Goal: Information Seeking & Learning: Understand process/instructions

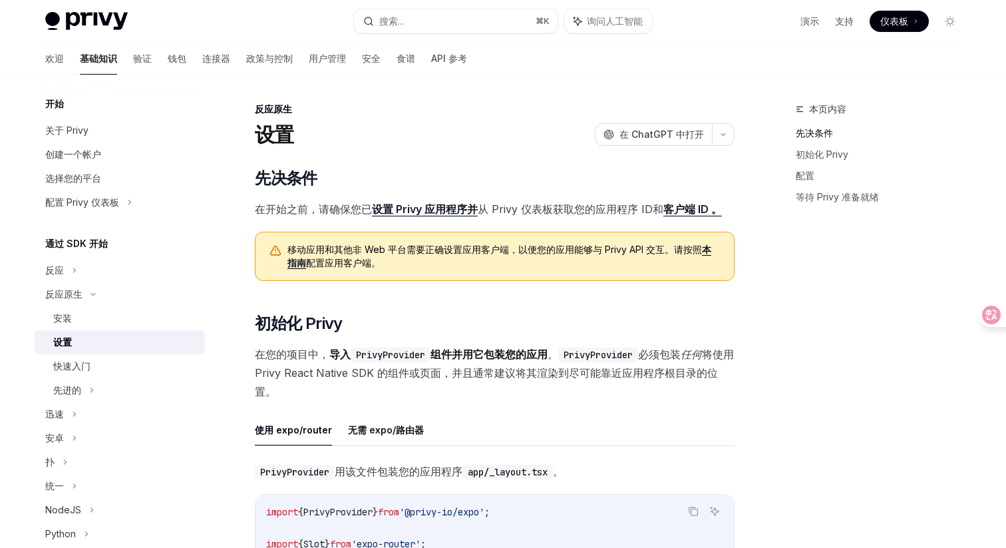
click at [684, 207] on font "客户端 ID 。" at bounding box center [693, 208] width 59 height 13
click at [99, 319] on div "安装" at bounding box center [125, 318] width 144 height 16
type textarea "*"
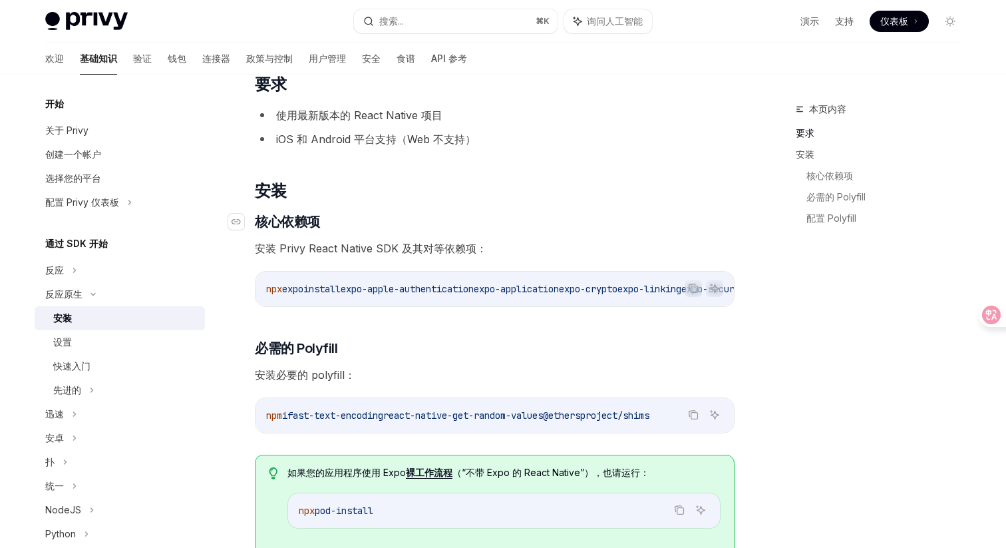
scroll to position [95, 0]
click at [692, 292] on icon "复制代码块中的内容" at bounding box center [693, 287] width 11 height 11
click at [690, 286] on icon "复制代码块中的内容" at bounding box center [693, 286] width 7 height 6
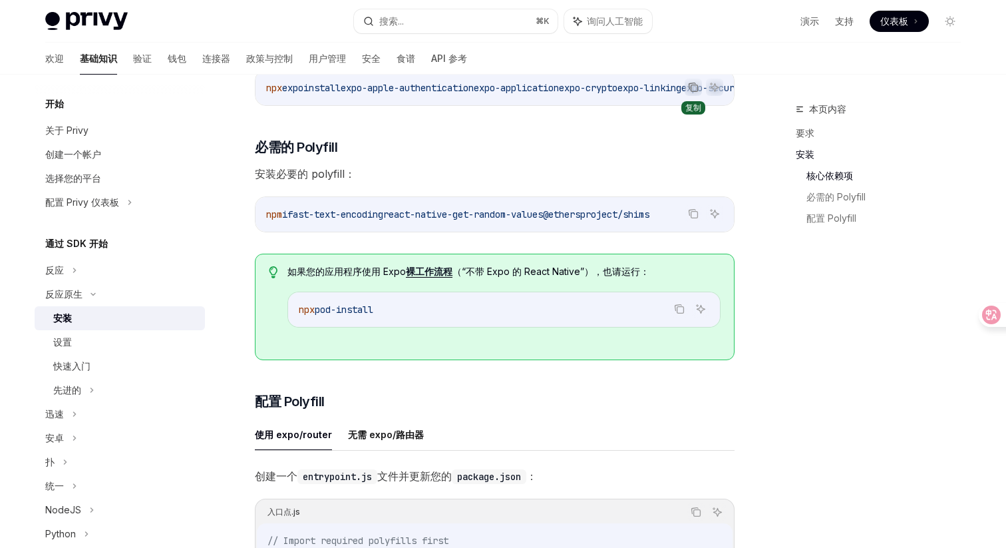
scroll to position [305, 0]
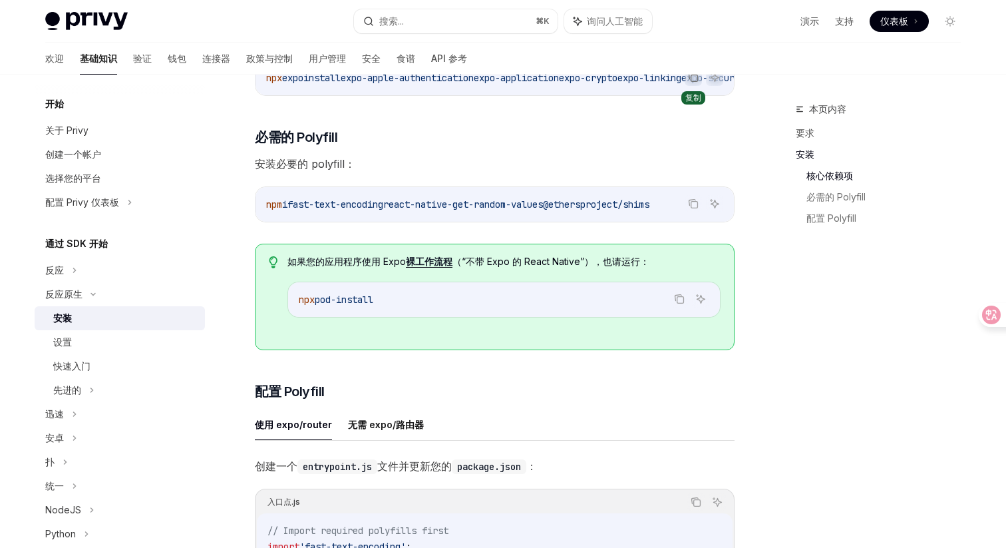
click at [557, 79] on span "expo-application" at bounding box center [516, 78] width 85 height 12
click at [688, 210] on button "复制代码块中的内容" at bounding box center [693, 203] width 17 height 17
click at [678, 304] on icon "复制代码块中的内容" at bounding box center [679, 299] width 11 height 11
click at [419, 265] on font "裸工作流程" at bounding box center [429, 261] width 47 height 11
click at [622, 415] on ul "使用 expo/router 无需 expo/路由器" at bounding box center [495, 425] width 480 height 32
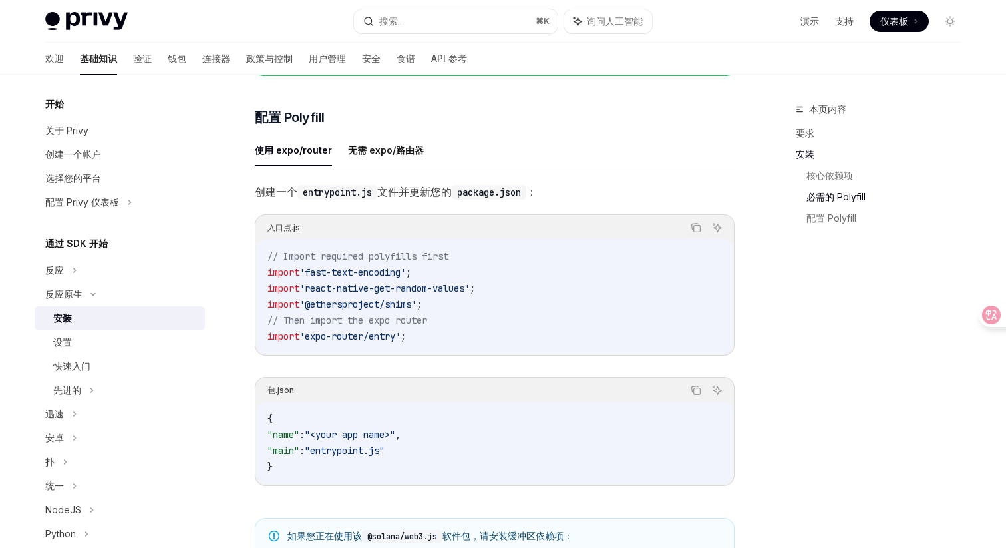
scroll to position [598, 0]
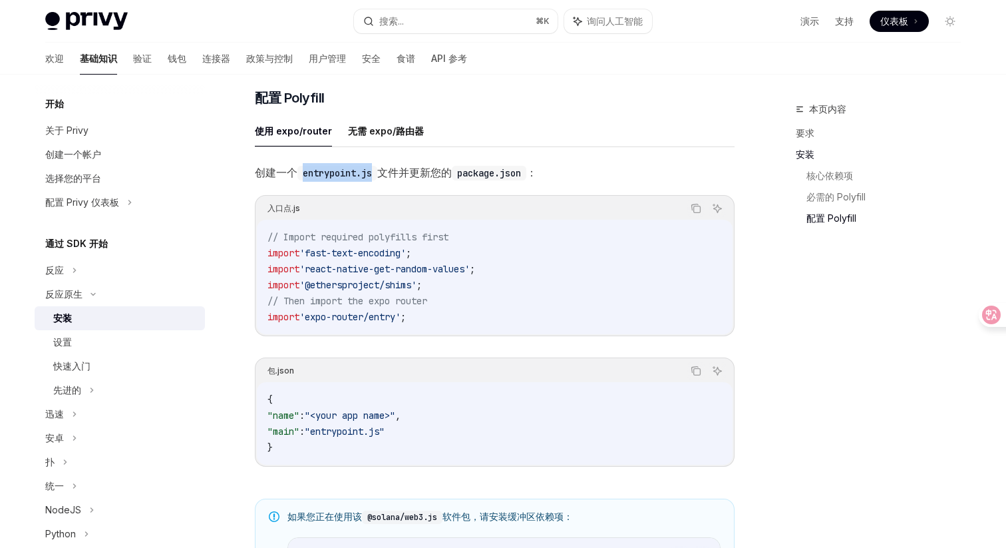
drag, startPoint x: 306, startPoint y: 177, endPoint x: 376, endPoint y: 177, distance: 69.9
click at [376, 177] on code "entrypoint.js" at bounding box center [338, 173] width 80 height 15
copy code "entrypoint.js"
click at [695, 212] on icon "复制代码块中的内容" at bounding box center [696, 208] width 11 height 11
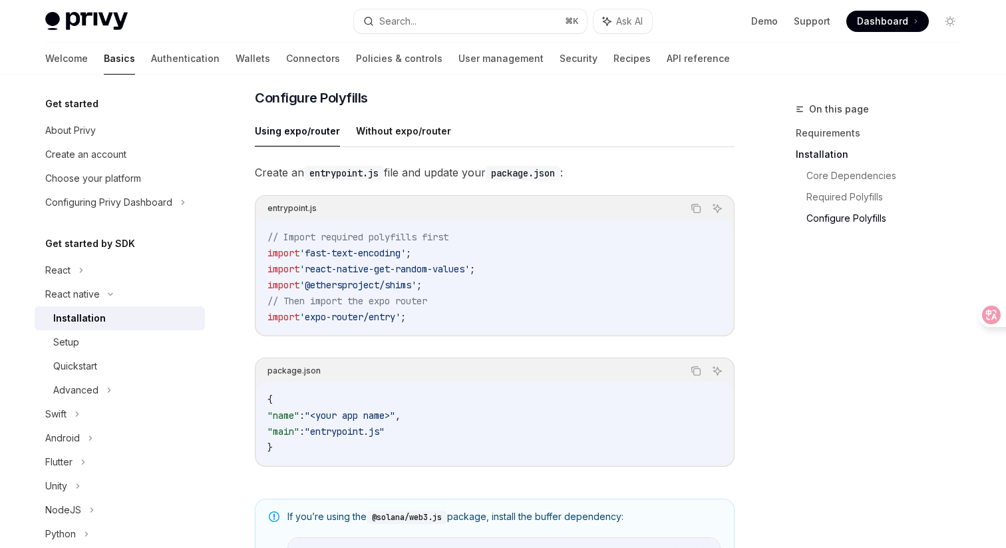
click at [655, 138] on ul "Using expo/router Without expo/router" at bounding box center [495, 131] width 480 height 32
click at [696, 214] on icon "Copy the contents from the code block" at bounding box center [696, 208] width 11 height 11
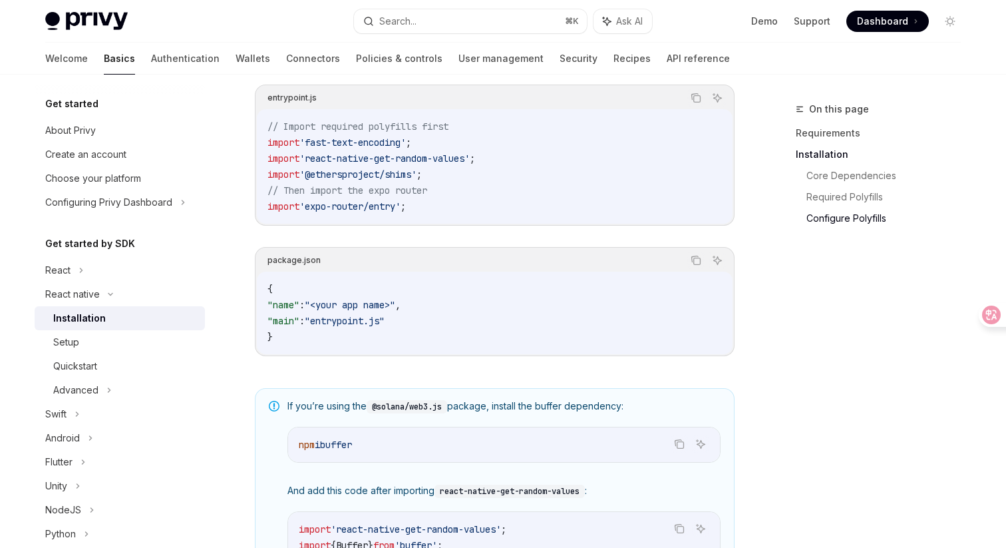
scroll to position [712, 0]
drag, startPoint x: 278, startPoint y: 324, endPoint x: 434, endPoint y: 324, distance: 155.8
click at [434, 324] on code "{ "name" : "<your app name>" , "main" : "entrypoint.js" }" at bounding box center [495, 310] width 455 height 64
copy span ""main" : "entrypoint.js""
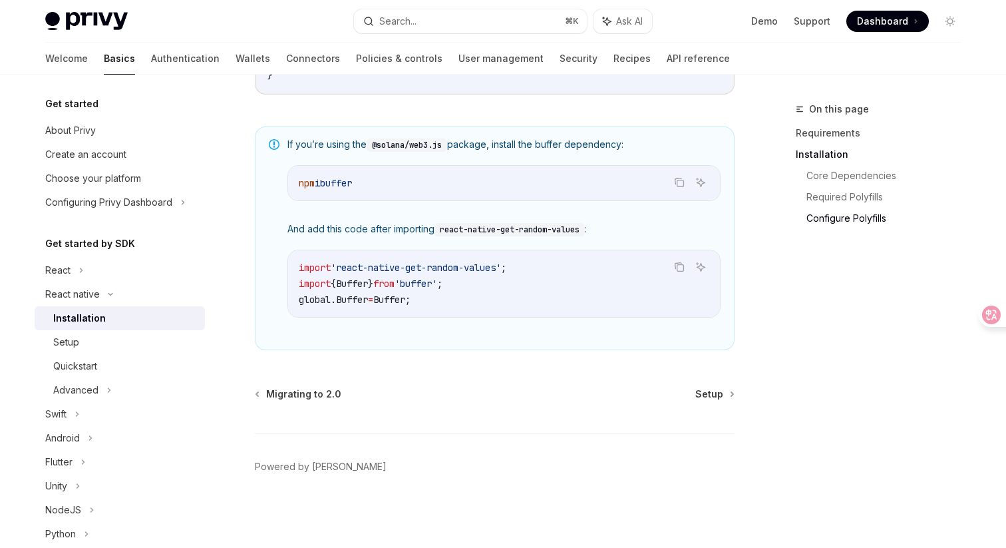
scroll to position [844, 0]
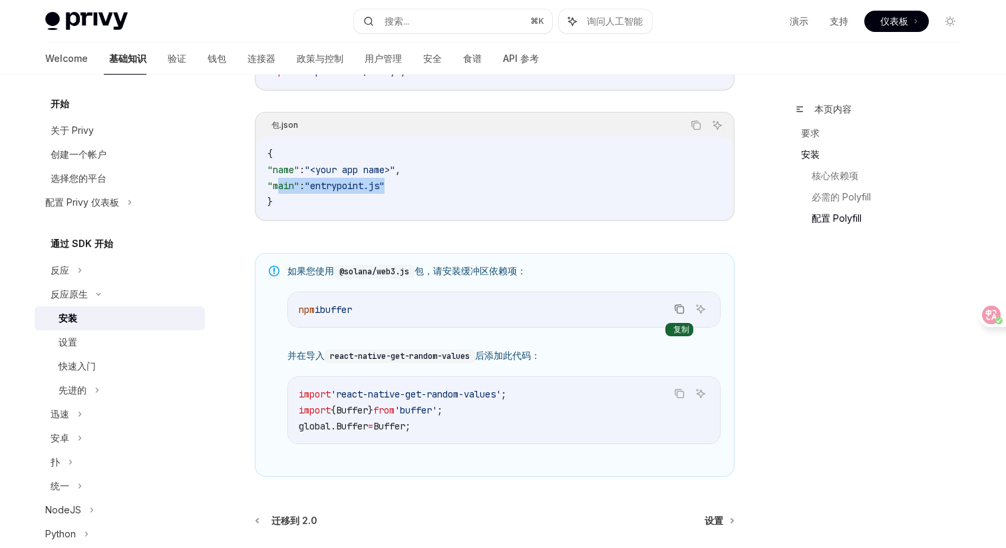
click at [682, 313] on icon "Copy the contents from the code block" at bounding box center [679, 309] width 11 height 11
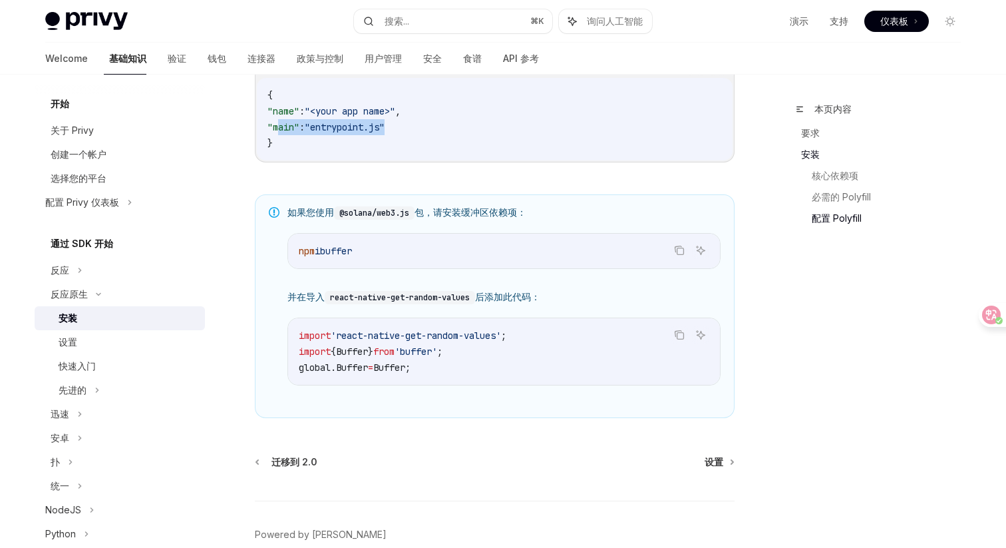
scroll to position [905, 0]
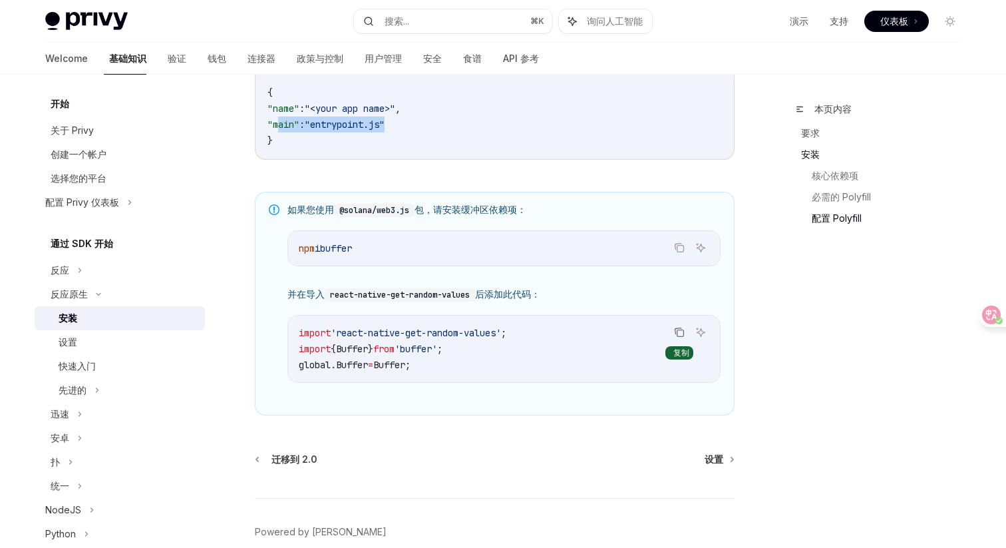
click at [677, 337] on icon "Copy the contents from the code block" at bounding box center [679, 332] width 11 height 11
click at [504, 300] on font "并在导入 react-native-get-random-values 后添加此代码：" at bounding box center [414, 293] width 253 height 11
click at [709, 461] on font "设置" at bounding box center [714, 458] width 19 height 11
type textarea "*"
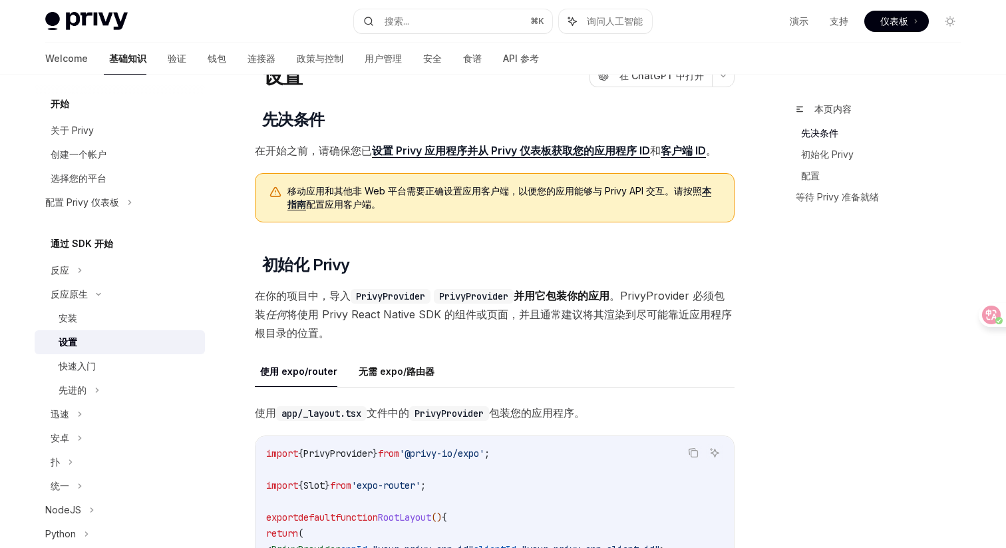
scroll to position [73, 0]
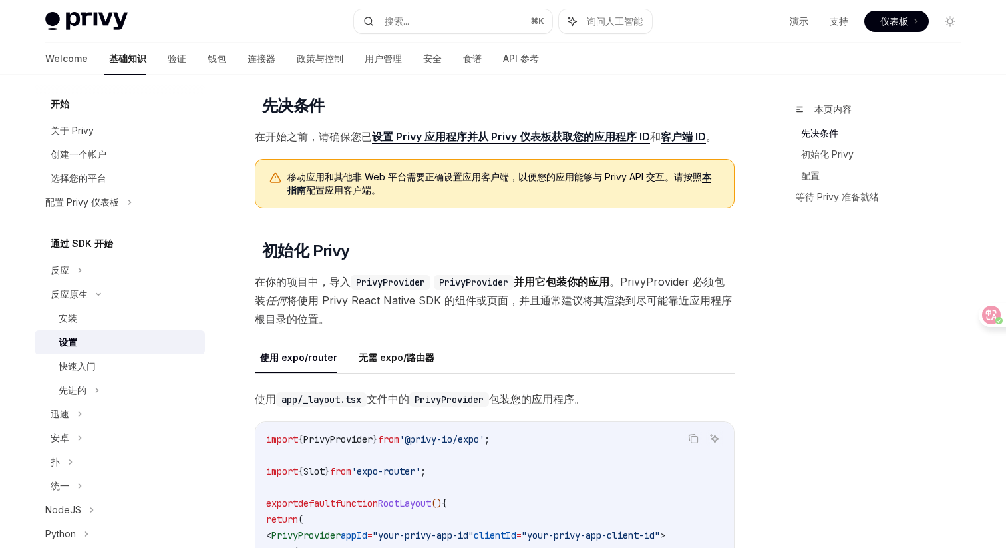
click at [642, 141] on link "设置 Privy 应用程序并从 Privy 仪表板获取您的应用程序 ID" at bounding box center [511, 137] width 278 height 14
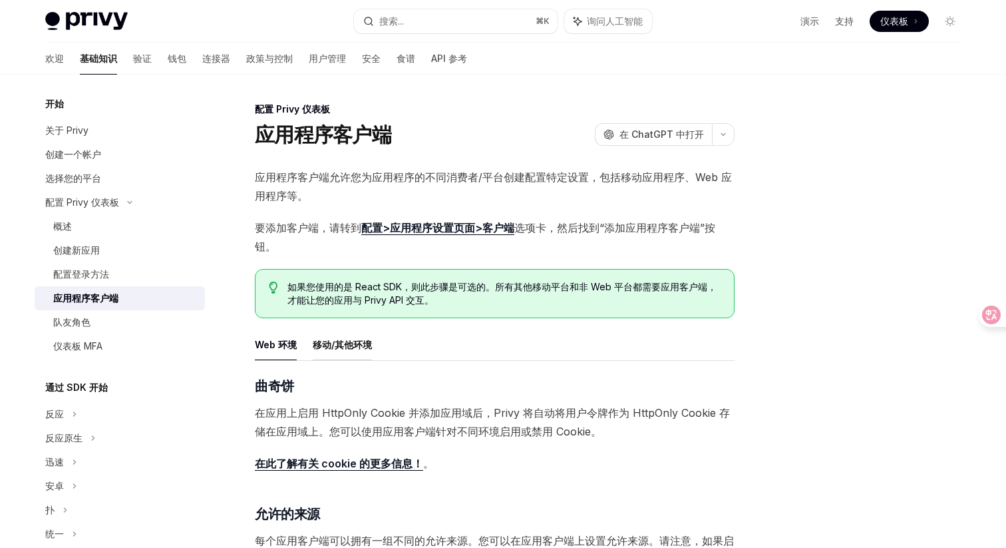
click at [358, 333] on button "移动/其他环境" at bounding box center [342, 344] width 59 height 31
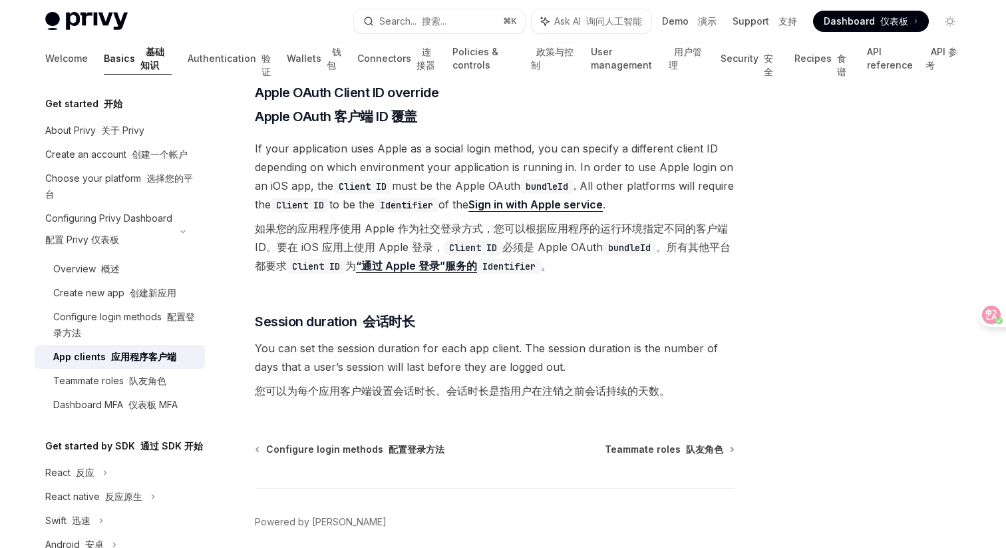
scroll to position [1372, 0]
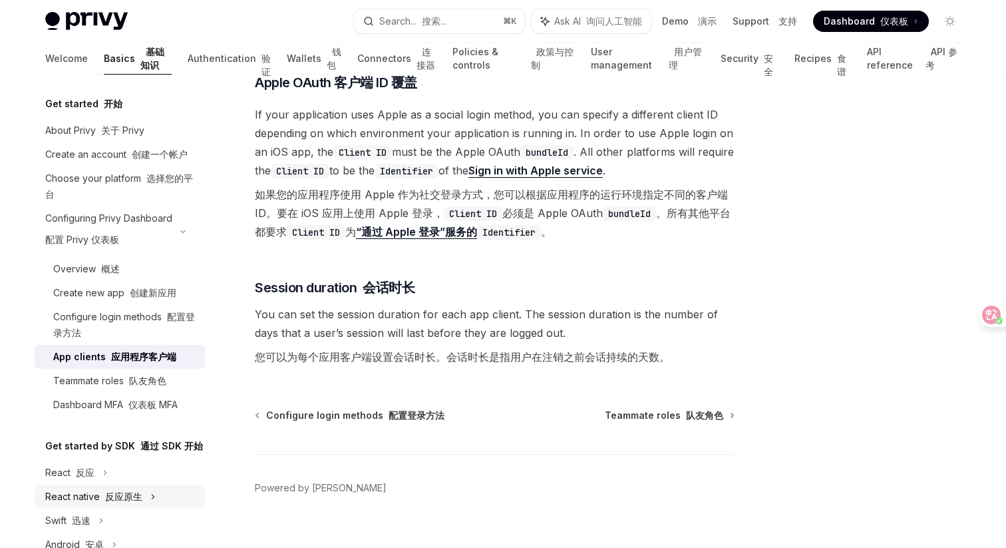
click at [116, 493] on font "反应原生" at bounding box center [123, 496] width 37 height 11
click at [121, 520] on font "安装" at bounding box center [113, 520] width 19 height 11
type textarea "*"
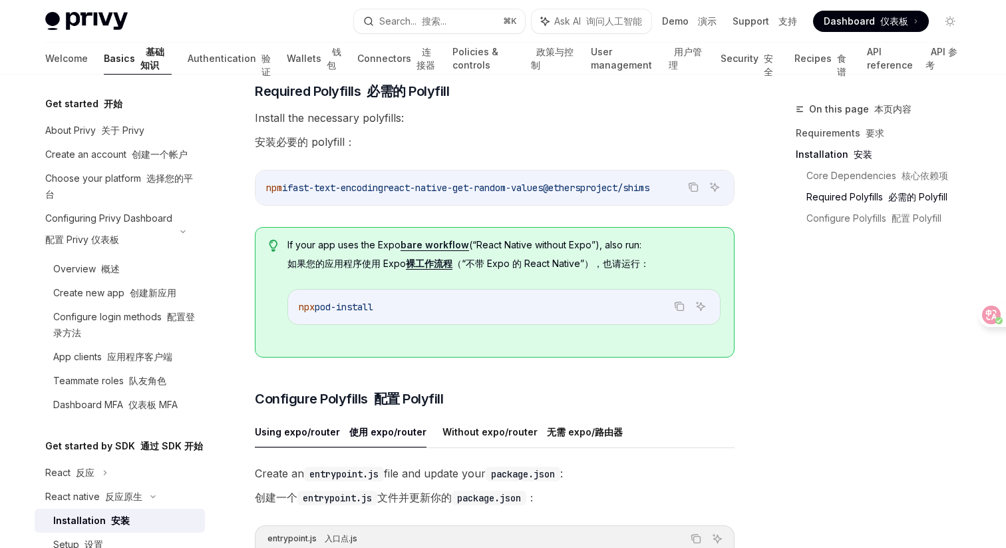
scroll to position [432, 0]
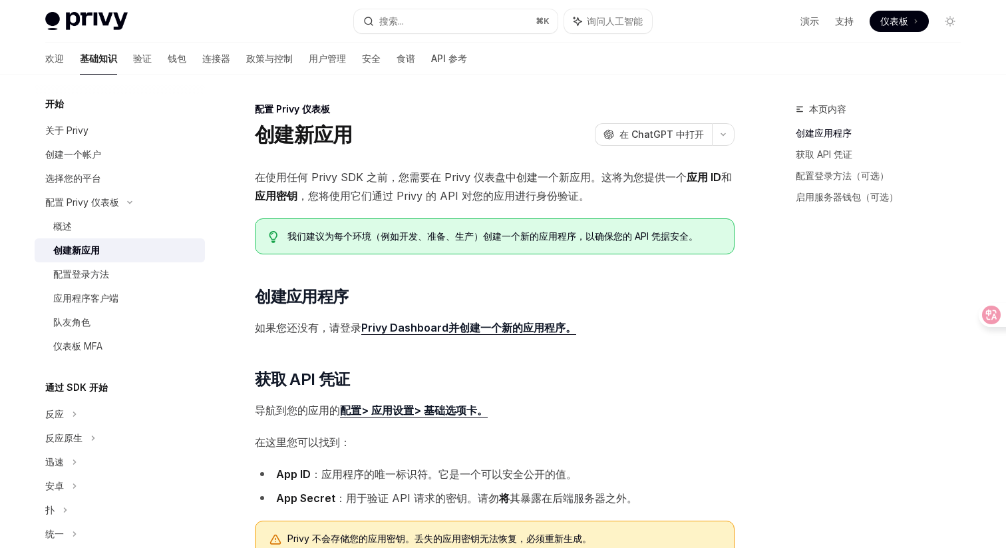
click at [481, 331] on font "Privy Dashboard并创建一个新的应用程序。" at bounding box center [468, 327] width 215 height 13
type textarea "*"
